Goal: Task Accomplishment & Management: Complete application form

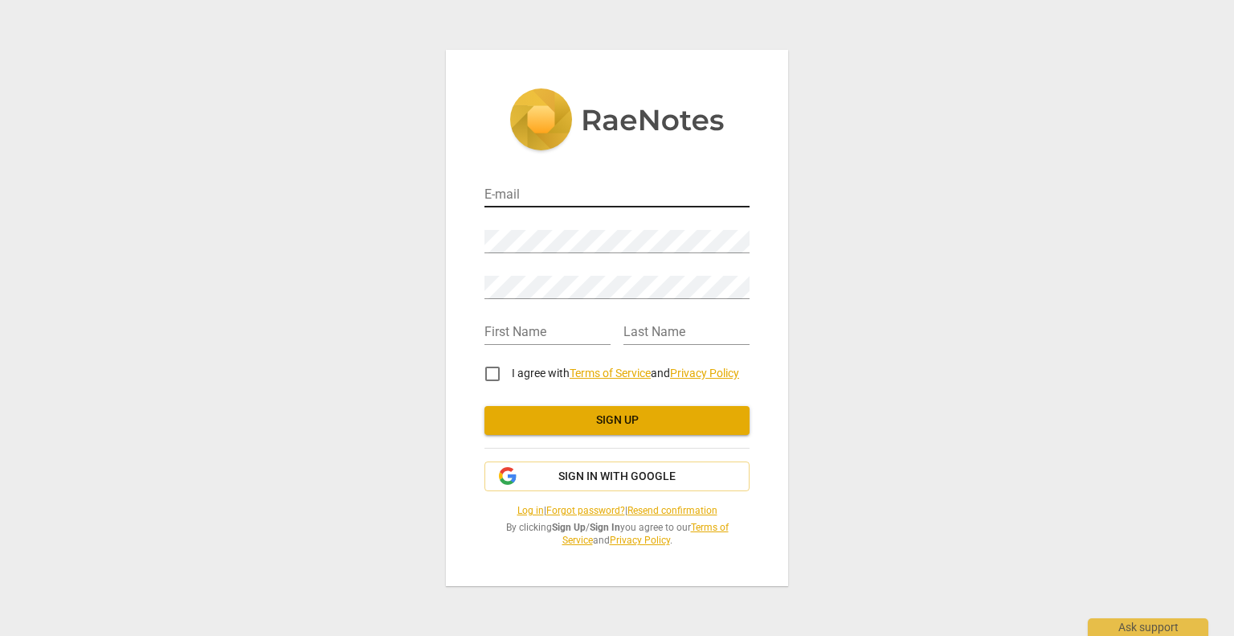
click at [532, 195] on input "email" at bounding box center [616, 195] width 265 height 23
type input "[PERSON_NAME][EMAIL_ADDRESS][DOMAIN_NAME]"
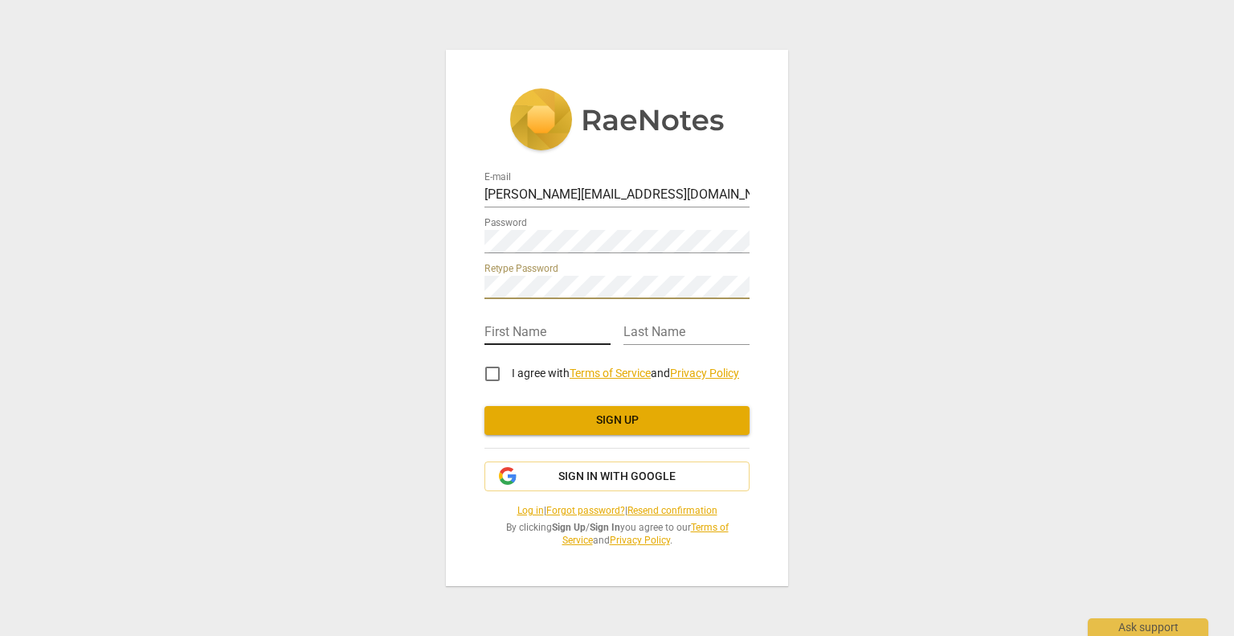
click at [529, 333] on input "text" at bounding box center [547, 332] width 126 height 23
type input "[PERSON_NAME]"
click at [641, 333] on input "text" at bounding box center [686, 332] width 126 height 23
type input "Musingo"
click at [493, 373] on input "I agree with Terms of Service and Privacy Policy" at bounding box center [492, 373] width 39 height 39
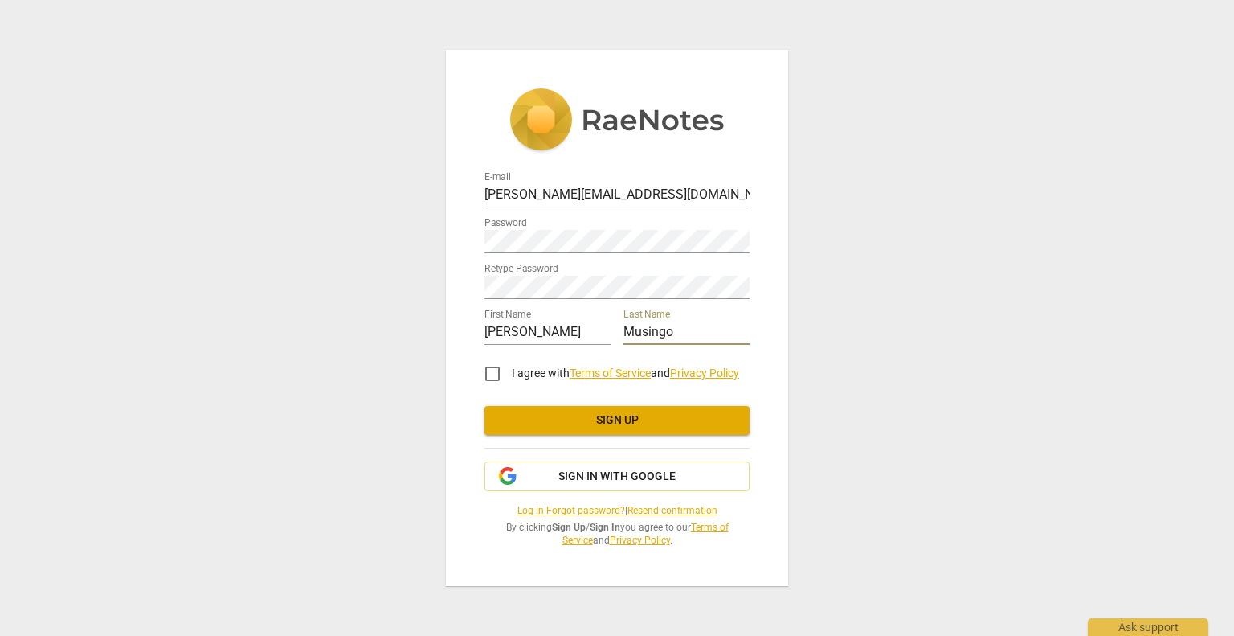
checkbox input "true"
click at [587, 415] on span "Sign up" at bounding box center [616, 420] width 239 height 16
